Goal: Task Accomplishment & Management: Manage account settings

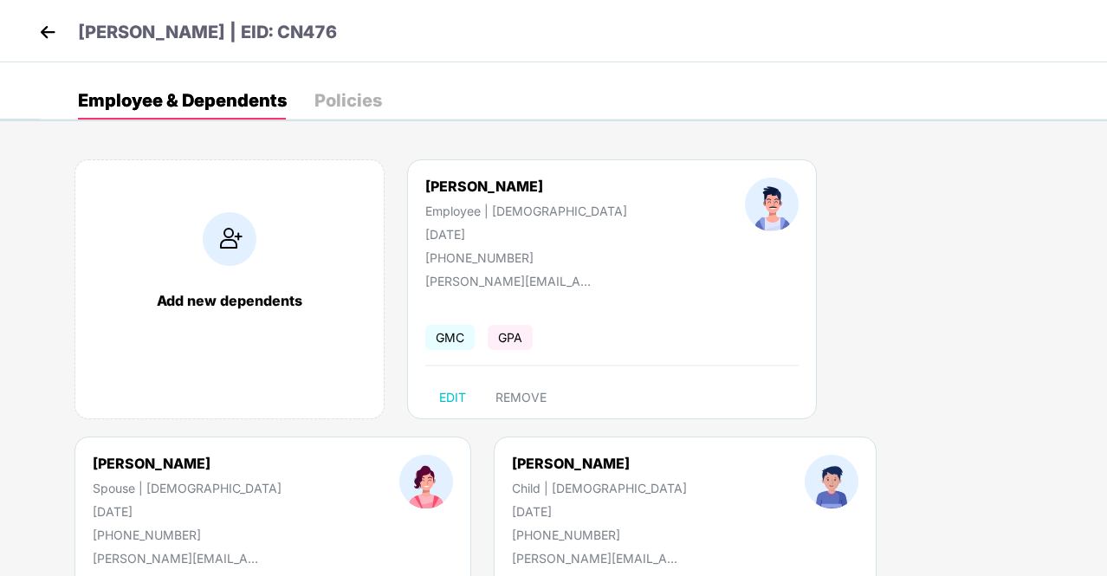
click at [49, 36] on img at bounding box center [48, 32] width 26 height 26
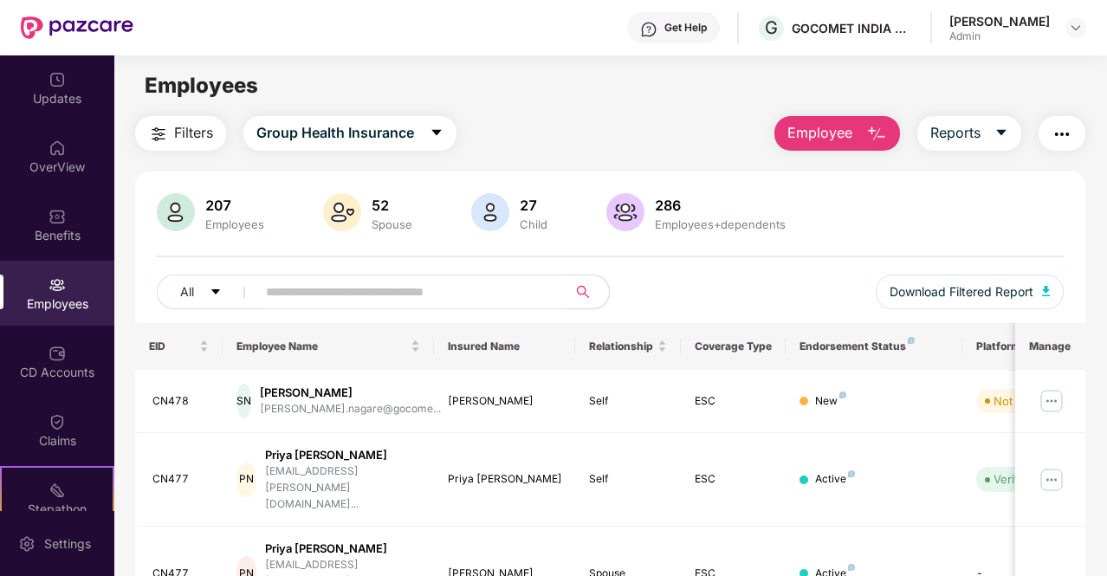
click at [53, 296] on div "Employees" at bounding box center [57, 303] width 114 height 17
click at [294, 292] on input "text" at bounding box center [405, 292] width 278 height 26
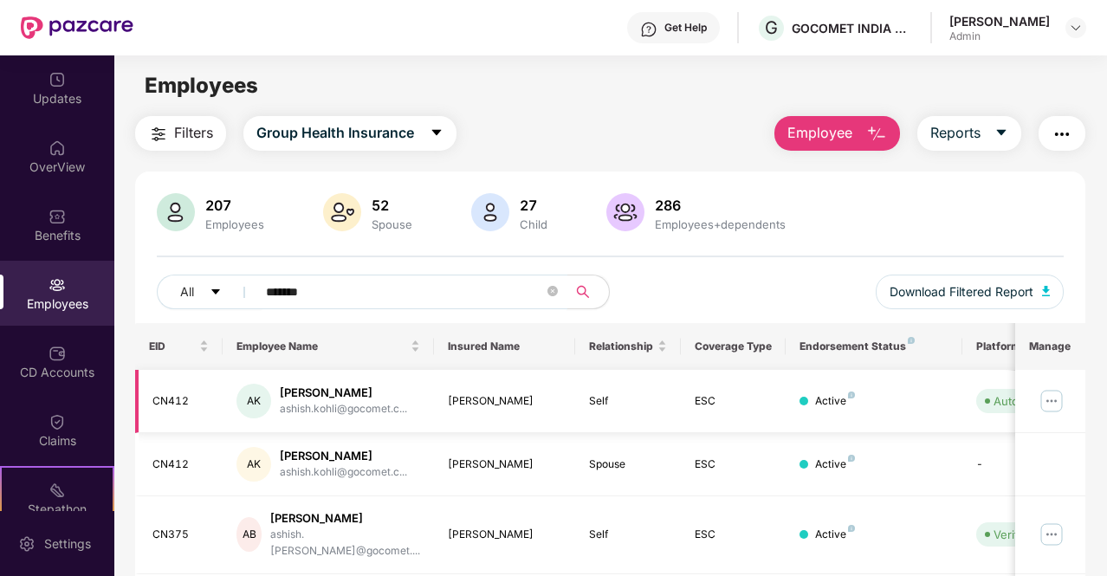
type input "******"
click at [1053, 399] on img at bounding box center [1051, 401] width 28 height 28
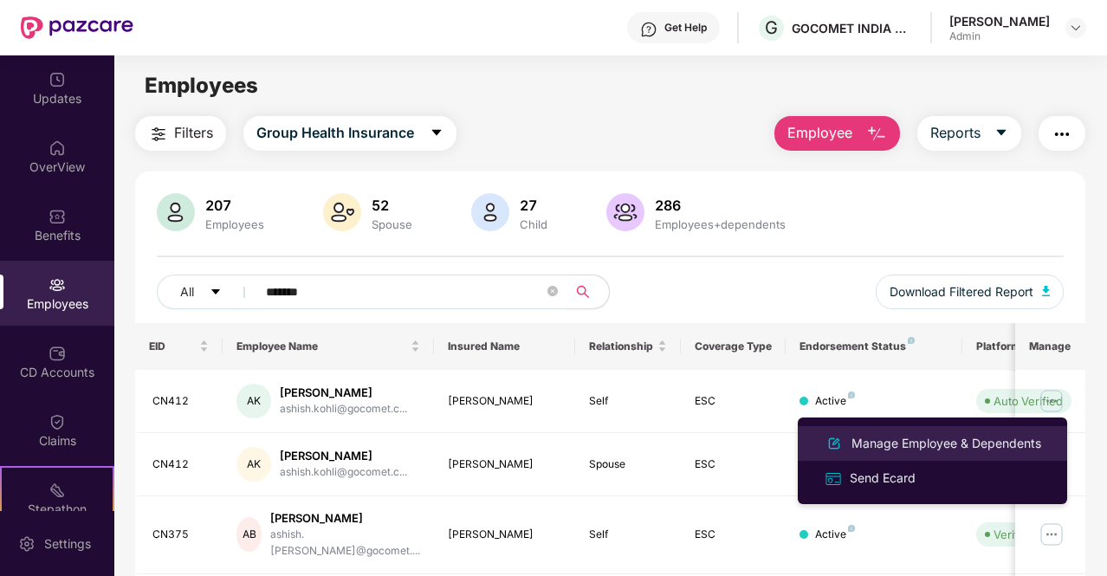
click at [904, 436] on div "Manage Employee & Dependents" at bounding box center [946, 443] width 197 height 19
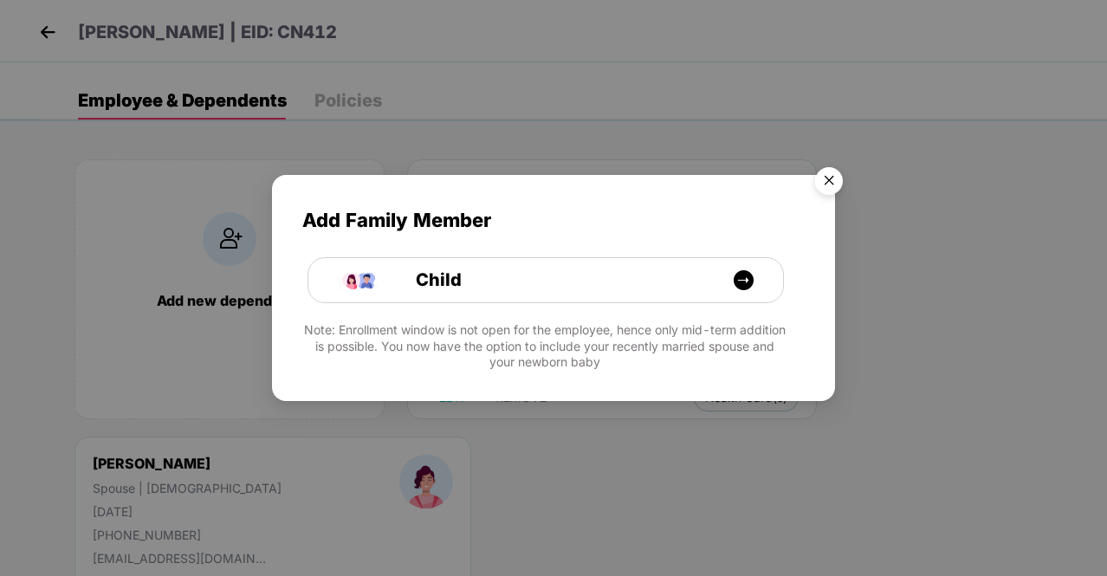
click at [823, 183] on img "Close" at bounding box center [829, 183] width 48 height 48
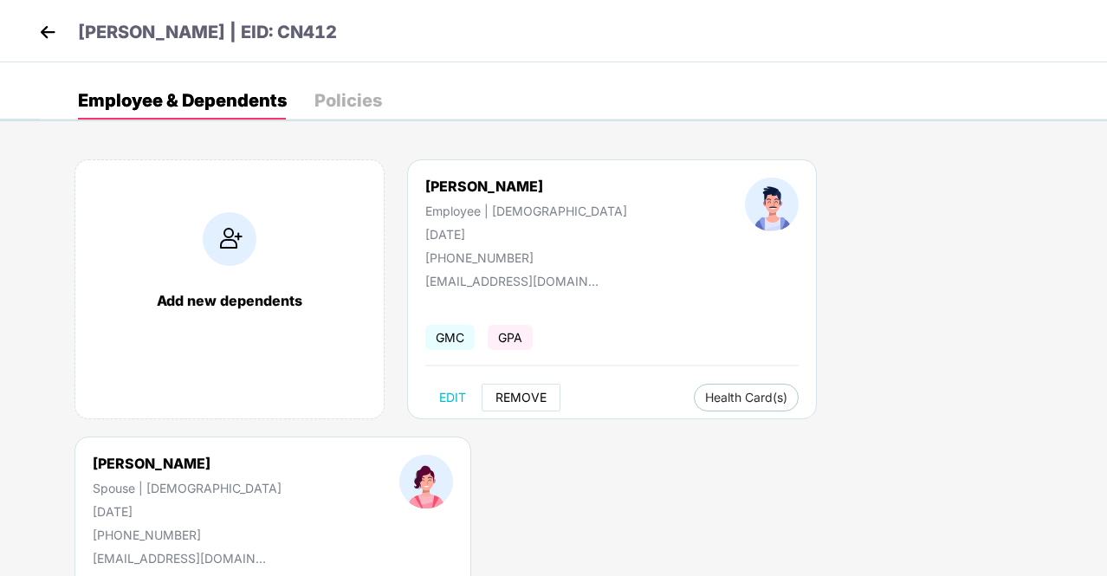
click at [513, 397] on span "REMOVE" at bounding box center [520, 398] width 51 height 14
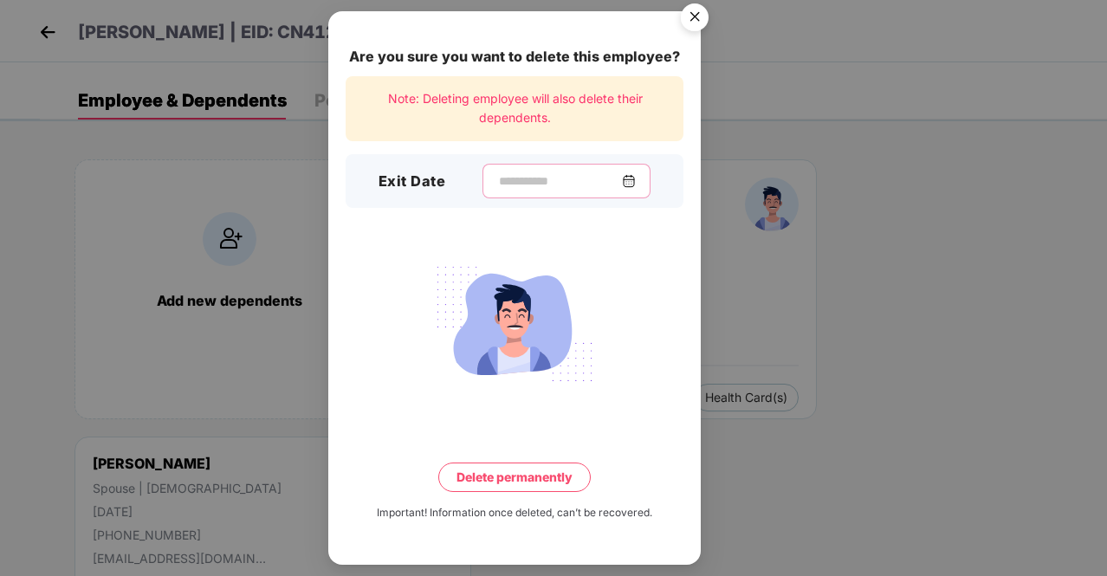
click at [574, 175] on input at bounding box center [559, 181] width 125 height 18
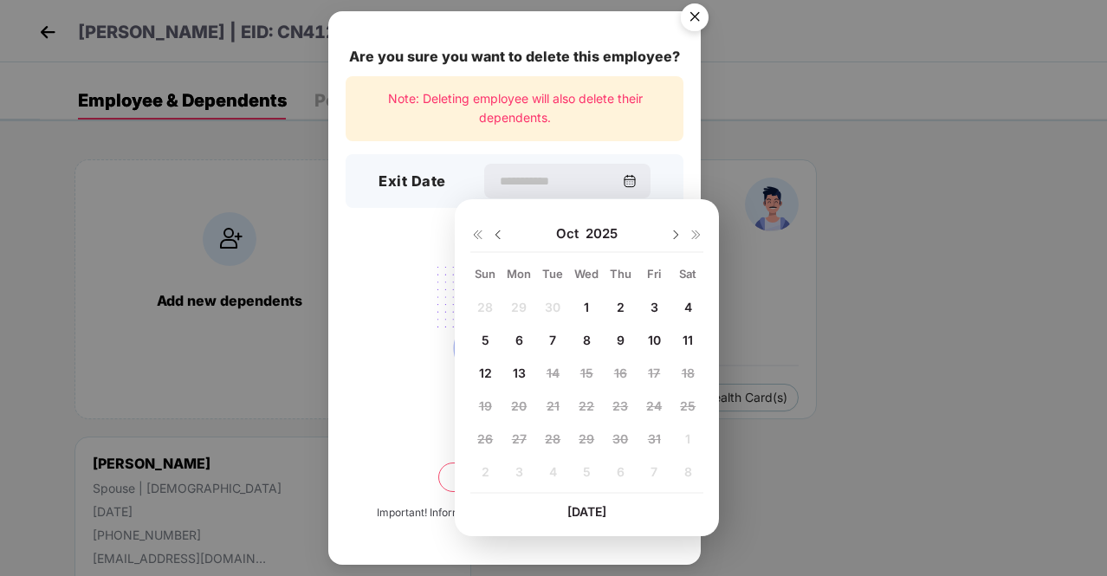
click at [520, 366] on span "13" at bounding box center [519, 372] width 13 height 15
type input "**********"
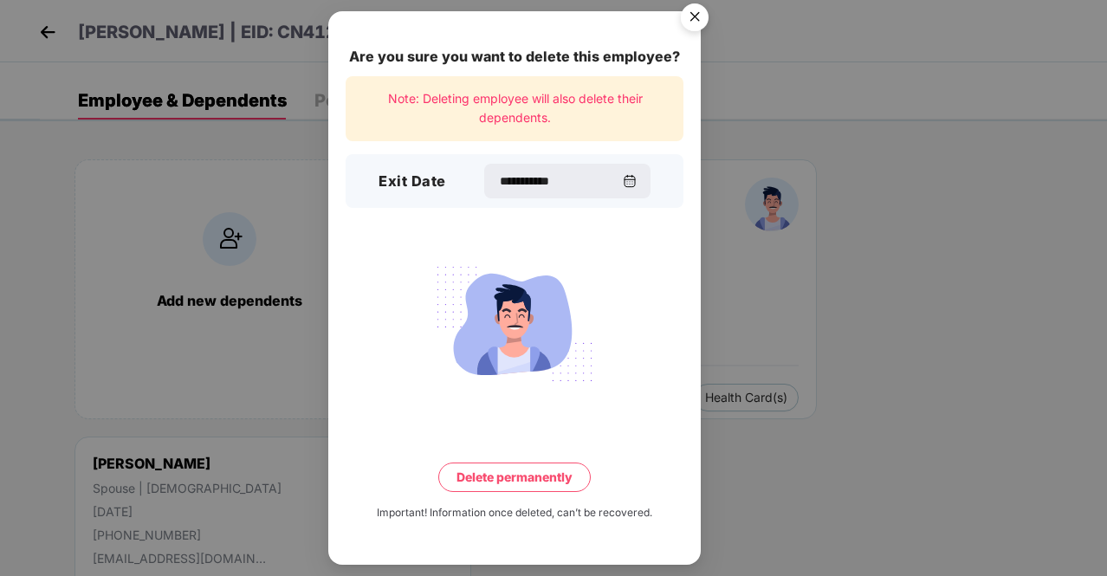
click at [499, 485] on button "Delete permanently" at bounding box center [514, 476] width 152 height 29
